Goal: Navigation & Orientation: Find specific page/section

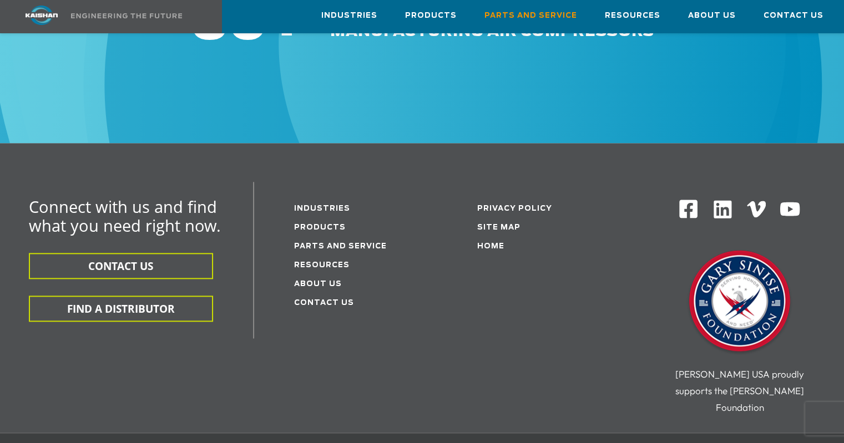
scroll to position [1386, 0]
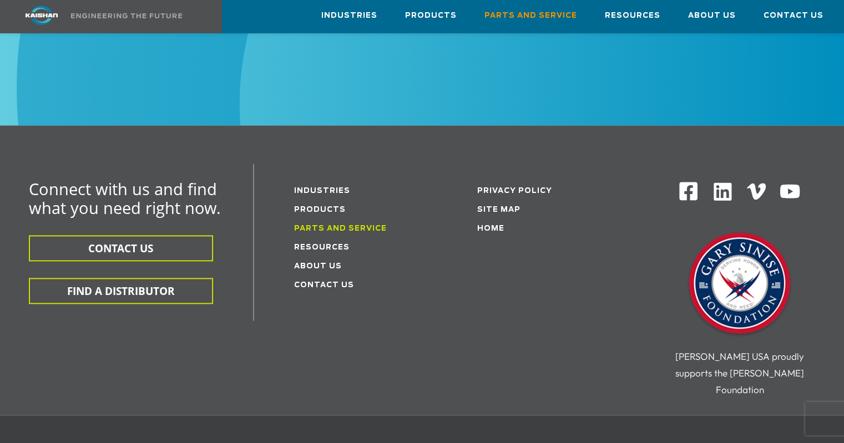
click at [365, 225] on link "Parts and service" at bounding box center [340, 228] width 93 height 7
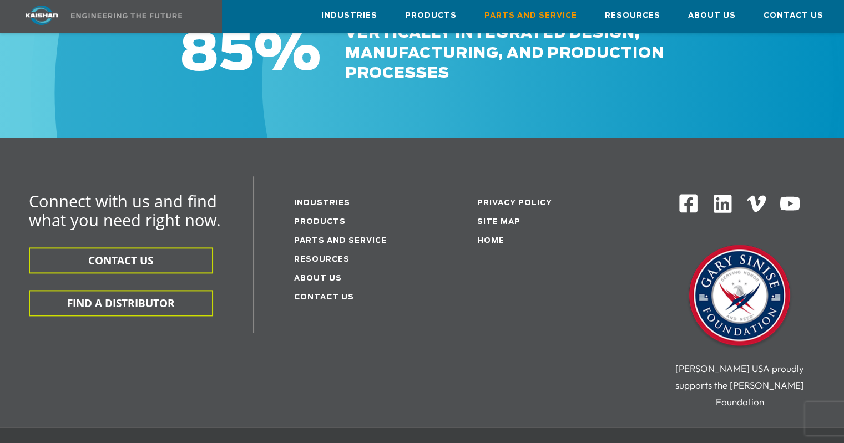
scroll to position [1442, 0]
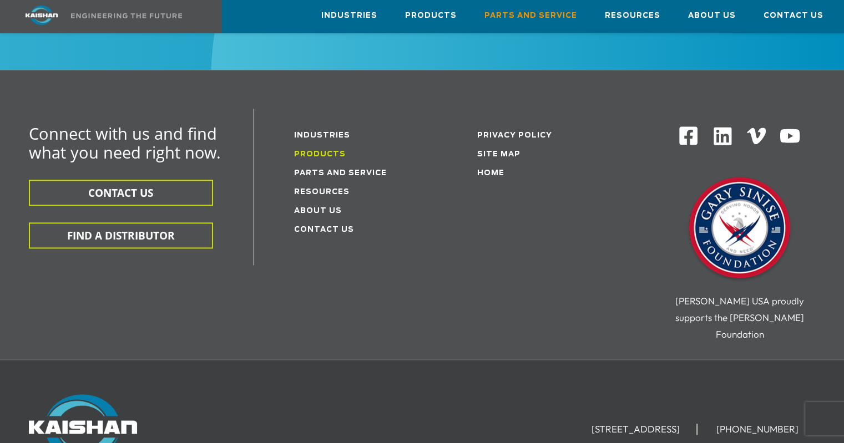
click at [324, 151] on link "Products" at bounding box center [320, 154] width 52 height 7
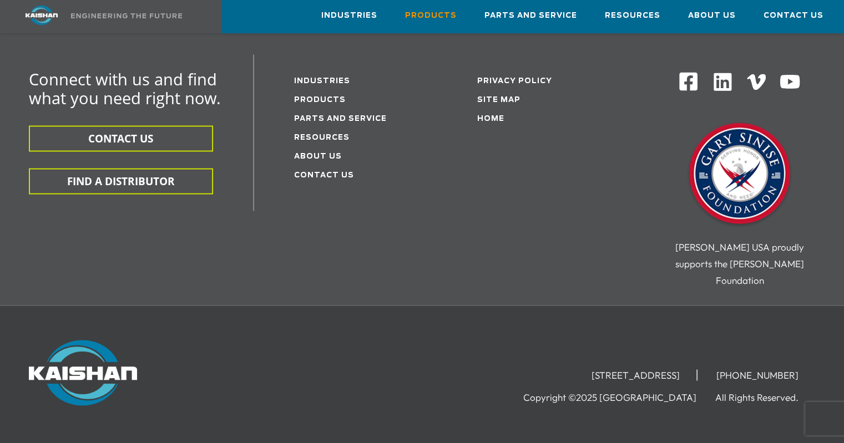
scroll to position [1886, 0]
